Goal: Use online tool/utility: Utilize a website feature to perform a specific function

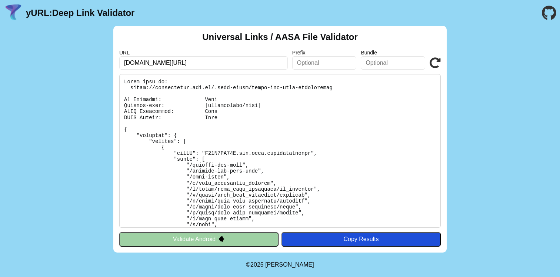
click at [214, 61] on input "[DOMAIN_NAME][URL]" at bounding box center [203, 62] width 169 height 13
type input "[URL][DOMAIN_NAME]"
click button "Validate" at bounding box center [0, 0] width 0 height 0
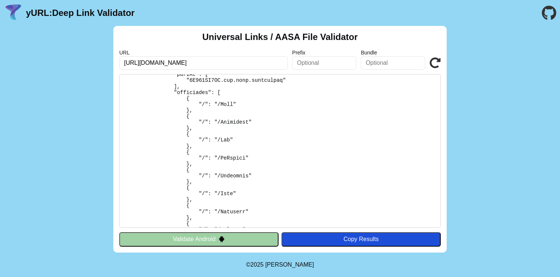
scroll to position [97, 0]
click at [249, 243] on button "Validate Android" at bounding box center [198, 239] width 159 height 14
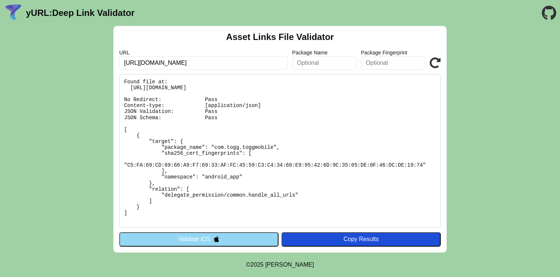
click at [258, 128] on pre "Found file at: https://superapp-api.channels.togg.cloud/.well-known/assetlinks.…" at bounding box center [280, 151] width 322 height 154
drag, startPoint x: 267, startPoint y: 64, endPoint x: 235, endPoint y: 65, distance: 32.2
click at [235, 65] on input "[URL][DOMAIN_NAME]" at bounding box center [203, 62] width 169 height 13
type input "https://superapp-api.channels.togg.cloud/"
click button "Validate" at bounding box center [0, 0] width 0 height 0
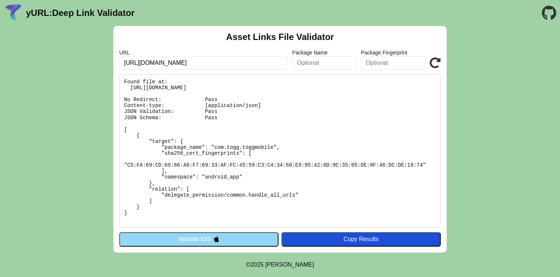
click at [236, 174] on pre "Found file at: https://superapp-api.channels.togg.cloud/.well-known/assetlinks.…" at bounding box center [280, 151] width 322 height 154
click at [227, 237] on button "Validate iOS" at bounding box center [198, 239] width 159 height 14
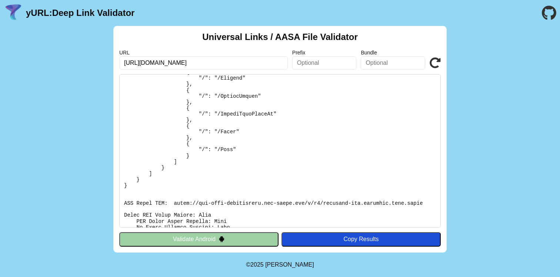
scroll to position [726, 0]
